Goal: Task Accomplishment & Management: Manage account settings

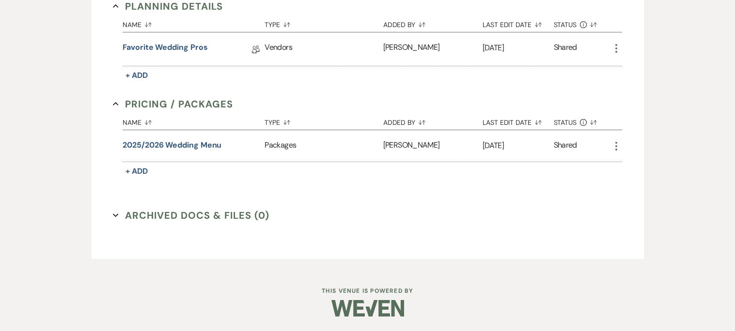
scroll to position [187, 0]
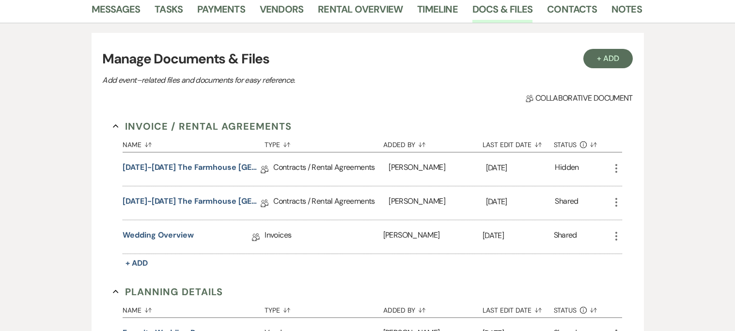
select select "8"
select select "6"
select select "8"
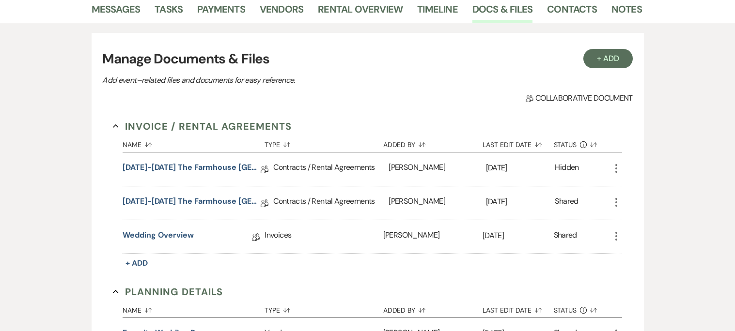
select select "8"
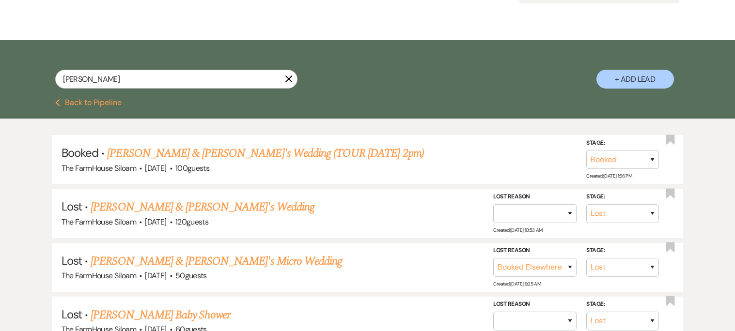
scroll to position [134, 0]
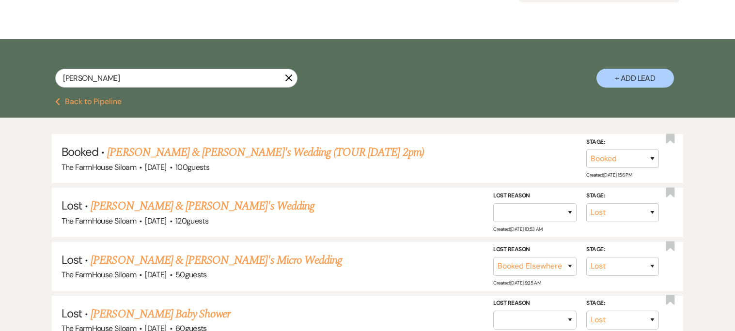
click at [78, 103] on button "Previous Back to Pipeline" at bounding box center [88, 102] width 66 height 8
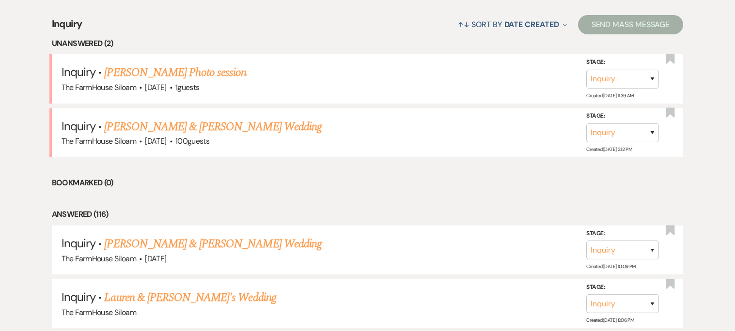
scroll to position [379, 0]
click at [205, 72] on link "[PERSON_NAME] Photo session" at bounding box center [175, 71] width 142 height 17
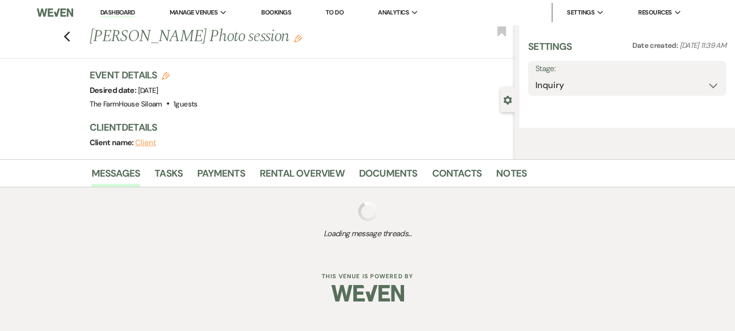
select select "5"
select select "13"
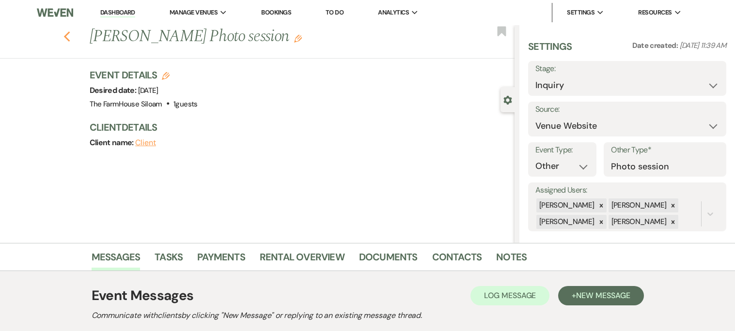
click at [68, 37] on icon "Previous" at bounding box center [66, 37] width 7 height 12
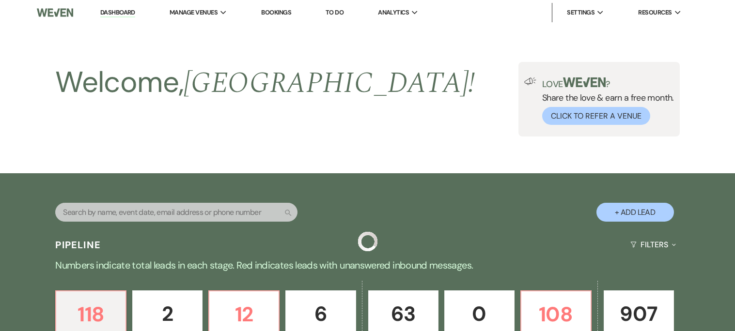
scroll to position [379, 0]
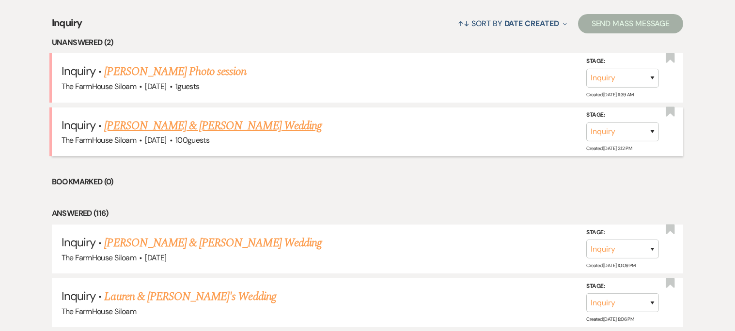
click at [163, 124] on link "[PERSON_NAME] & [PERSON_NAME] Wedding" at bounding box center [212, 125] width 217 height 17
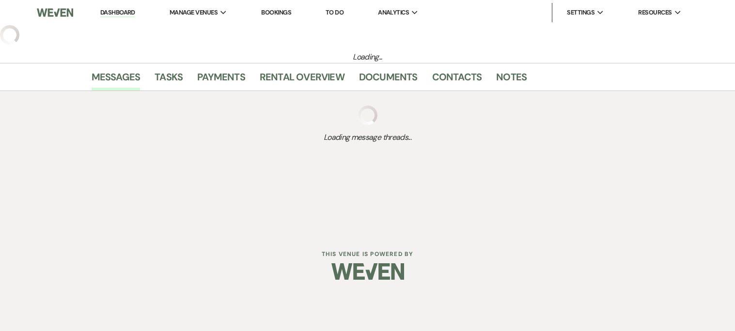
select select "5"
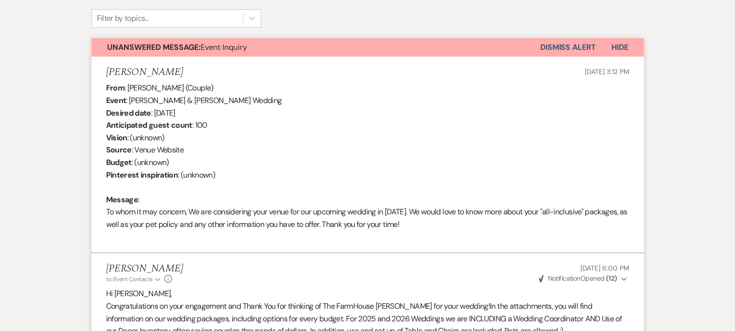
scroll to position [78, 0]
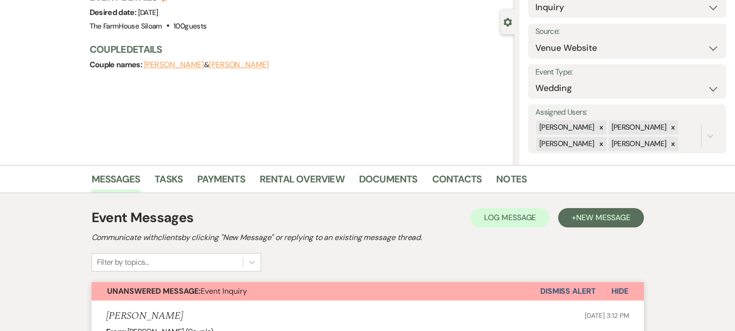
click at [222, 63] on button "[PERSON_NAME]" at bounding box center [239, 65] width 60 height 8
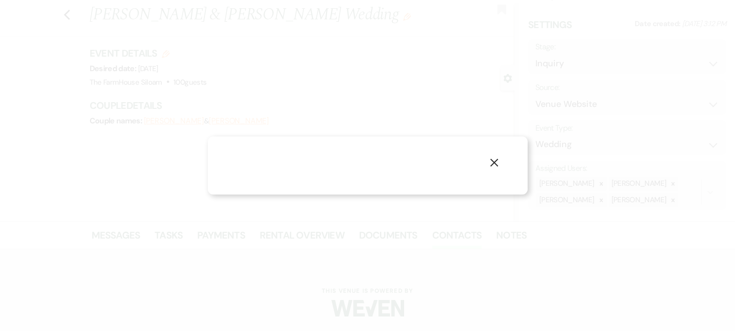
scroll to position [21, 0]
select select "1"
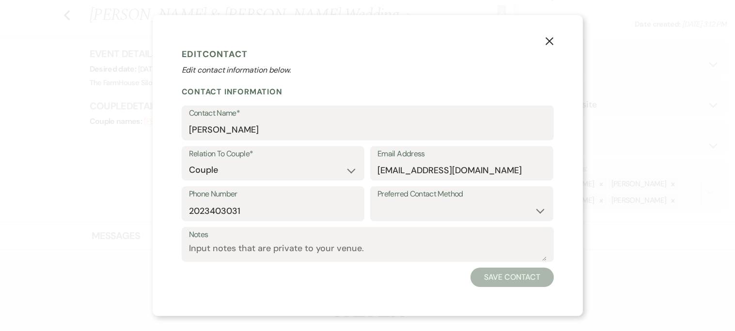
scroll to position [78, 0]
click at [551, 41] on icon "X" at bounding box center [549, 41] width 9 height 9
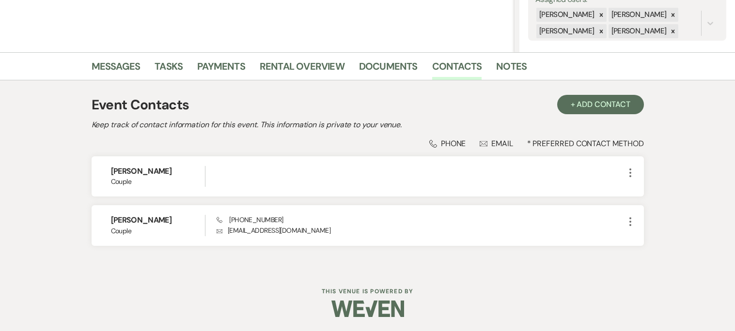
scroll to position [0, 0]
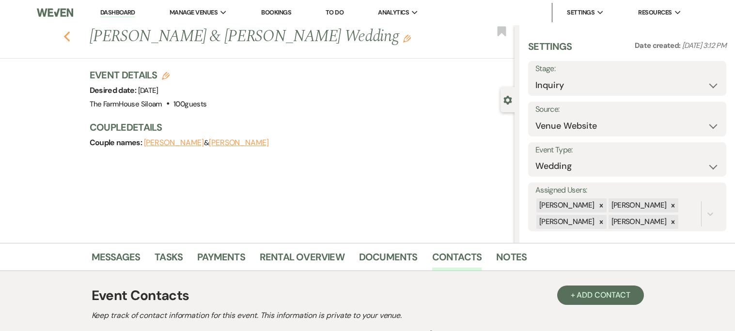
click at [67, 35] on icon "Previous" at bounding box center [66, 37] width 7 height 12
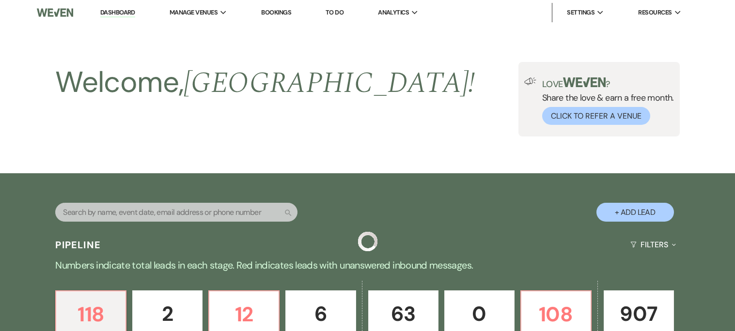
scroll to position [379, 0]
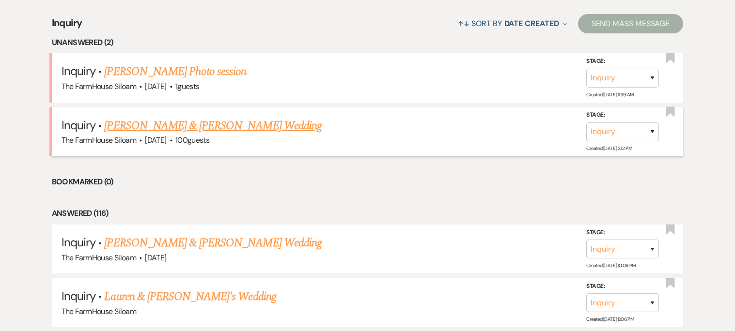
click at [250, 125] on link "[PERSON_NAME] & [PERSON_NAME] Wedding" at bounding box center [212, 125] width 217 height 17
select select "5"
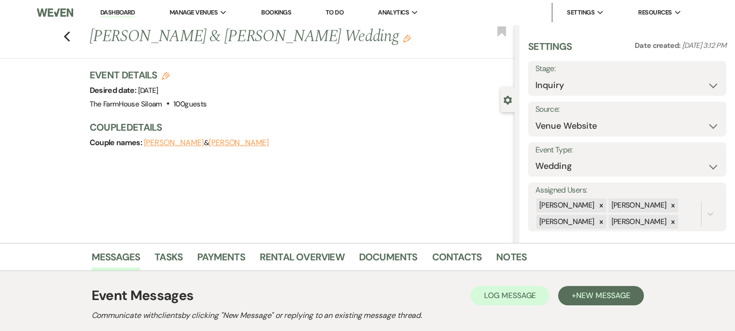
click at [129, 12] on link "Dashboard" at bounding box center [117, 12] width 35 height 9
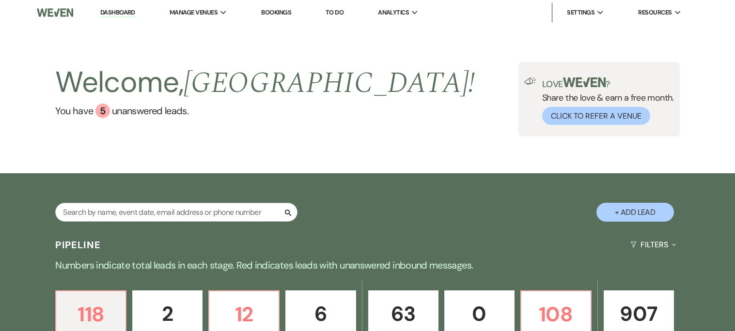
scroll to position [130, 0]
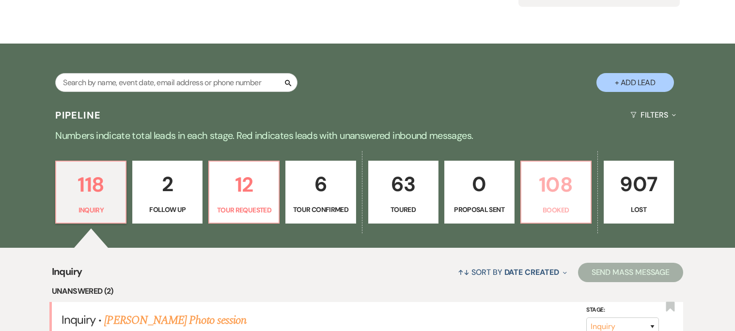
click at [560, 205] on p "Booked" at bounding box center [556, 210] width 58 height 11
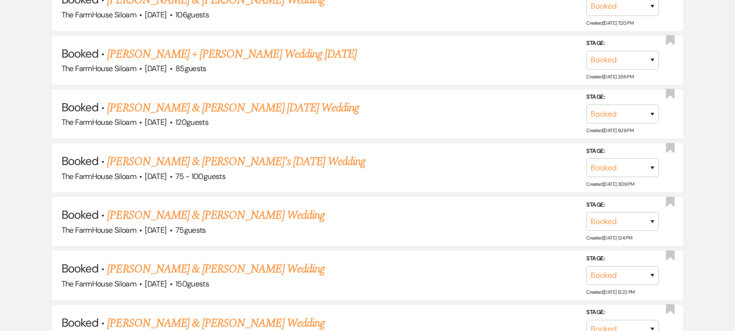
scroll to position [3826, 0]
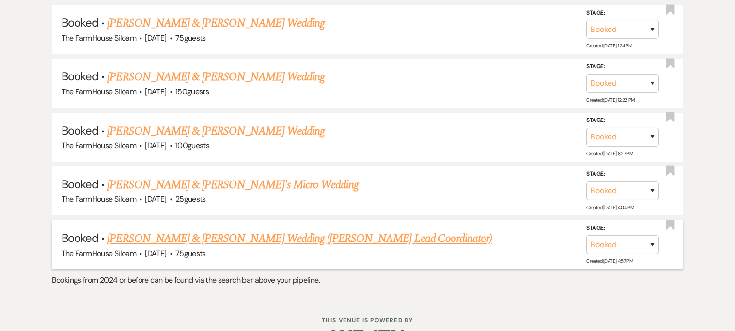
click at [308, 230] on link "[PERSON_NAME] & [PERSON_NAME] Wedding ([PERSON_NAME] Lead Coordinator)" at bounding box center [299, 238] width 385 height 17
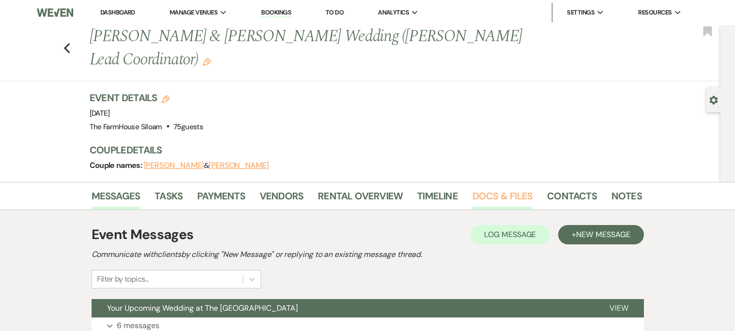
click at [515, 188] on link "Docs & Files" at bounding box center [502, 198] width 60 height 21
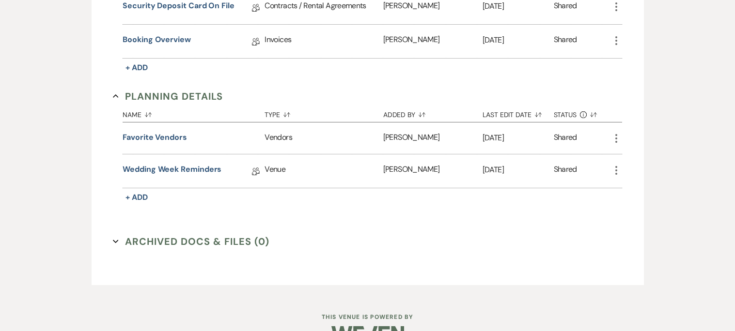
scroll to position [516, 0]
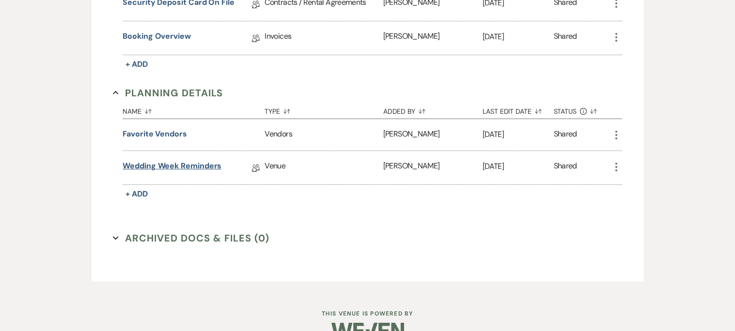
click at [195, 160] on link "Wedding Week Reminders" at bounding box center [172, 167] width 99 height 15
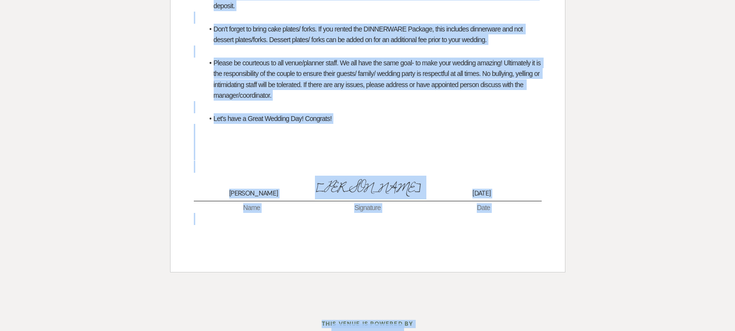
scroll to position [726, 0]
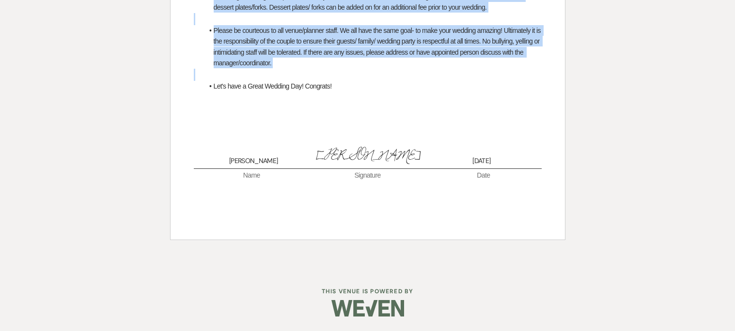
drag, startPoint x: 196, startPoint y: 153, endPoint x: 300, endPoint y: 69, distance: 133.7
copy div "Please Advise us of your total guest count at least 14 days in advance to your …"
